Goal: Find specific page/section: Find specific page/section

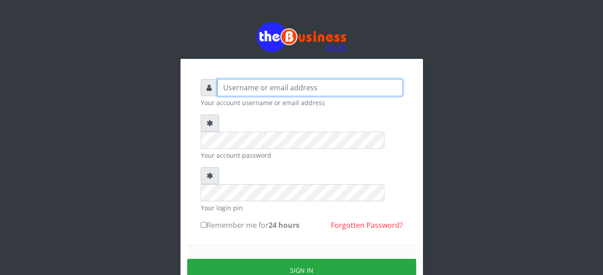
type input "Busybrain2"
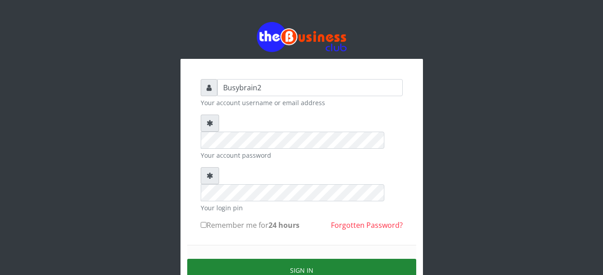
click at [253, 259] on button "Sign in" at bounding box center [301, 270] width 229 height 23
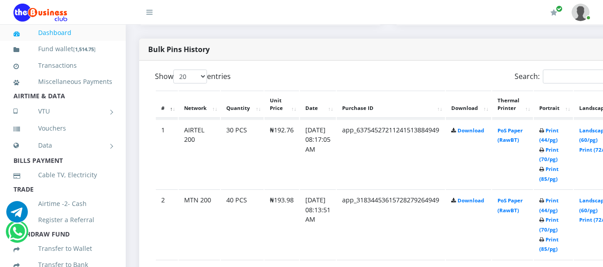
scroll to position [449, 0]
click at [520, 126] on link "PoS Paper (RawBT)" at bounding box center [510, 134] width 25 height 17
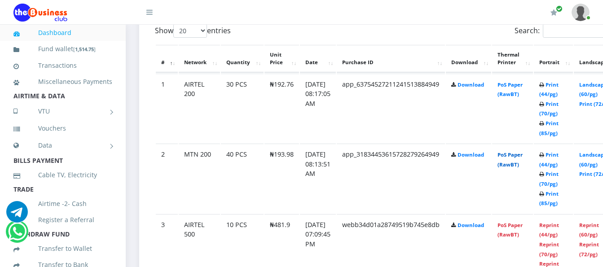
click at [520, 151] on link "PoS Paper (RawBT)" at bounding box center [510, 159] width 25 height 17
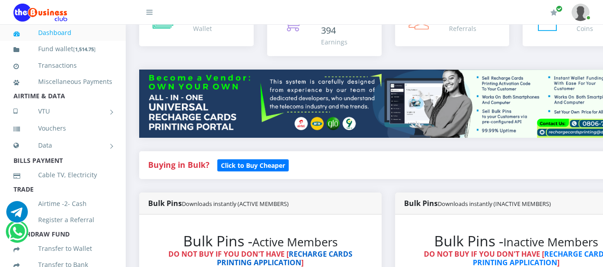
scroll to position [0, 0]
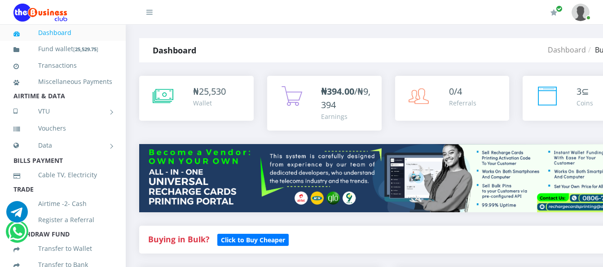
drag, startPoint x: 309, startPoint y: 221, endPoint x: 397, endPoint y: 18, distance: 220.9
click at [397, 18] on div "My Profile Settings Logout" at bounding box center [380, 12] width 419 height 25
